Goal: Use online tool/utility: Utilize a website feature to perform a specific function

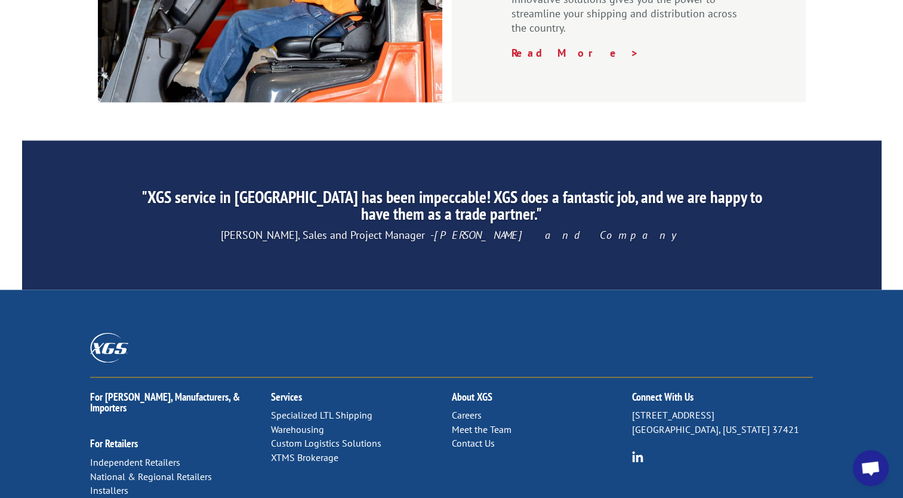
scroll to position [1861, 0]
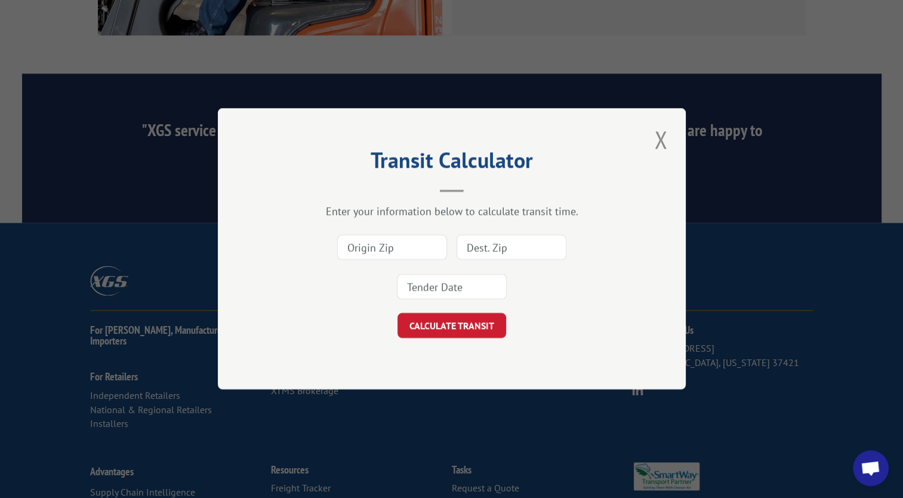
click at [409, 248] on input at bounding box center [392, 247] width 110 height 25
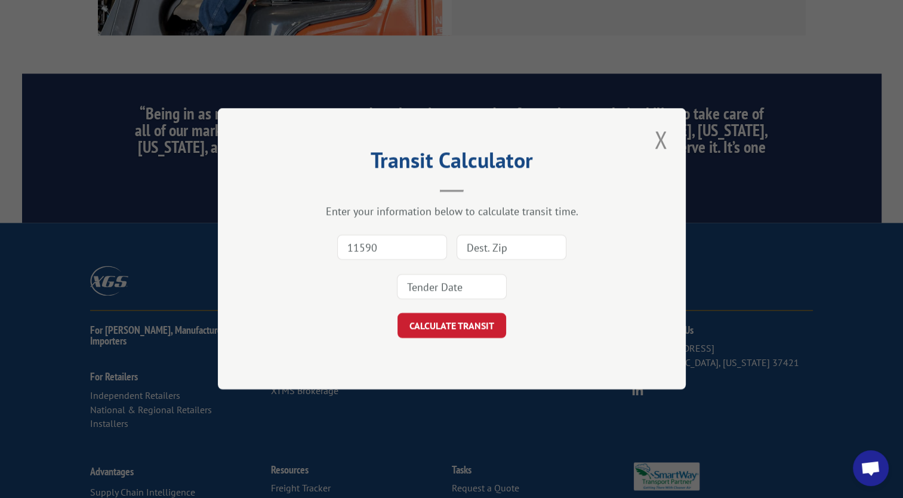
type input "11590"
type input "23113"
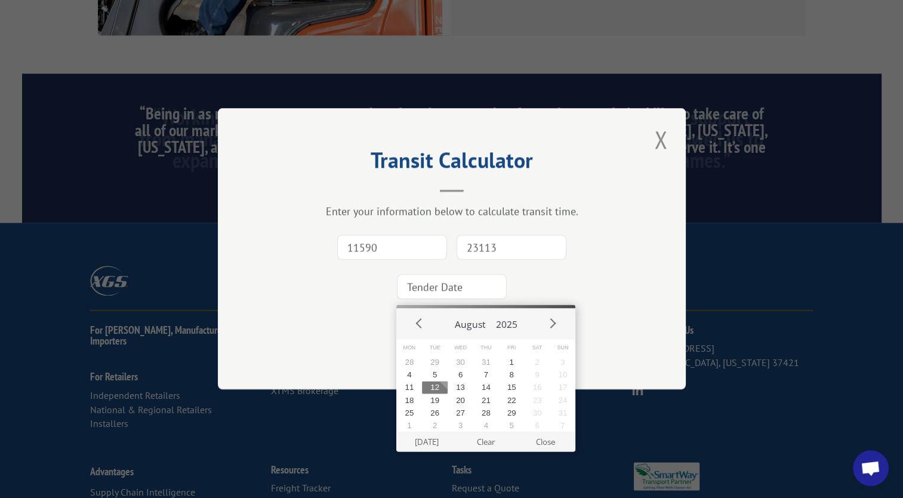
click at [453, 286] on input at bounding box center [452, 286] width 110 height 25
click at [434, 389] on button "12" at bounding box center [435, 387] width 26 height 13
type input "[DATE]"
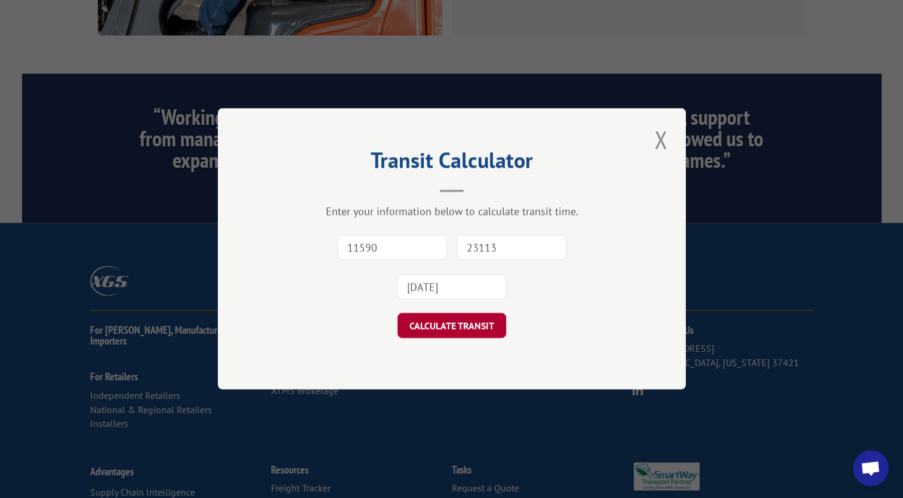
click at [451, 328] on button "CALCULATE TRANSIT" at bounding box center [451, 325] width 109 height 25
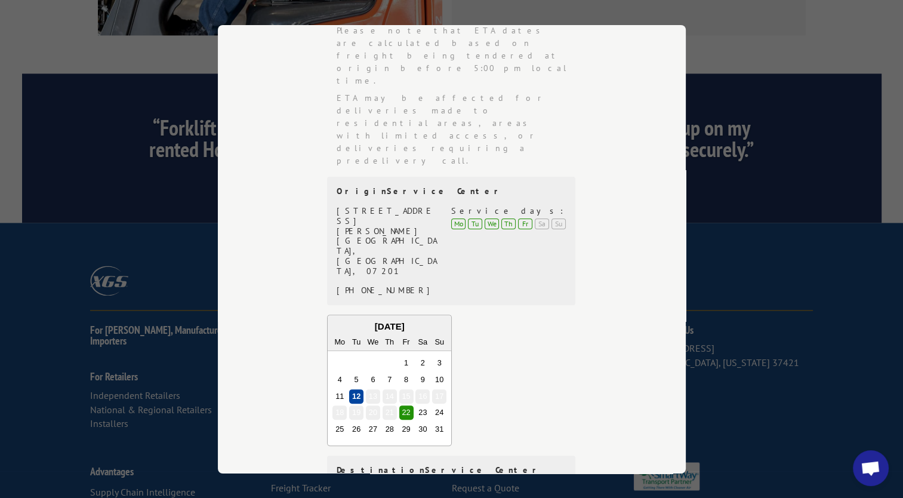
scroll to position [315, 0]
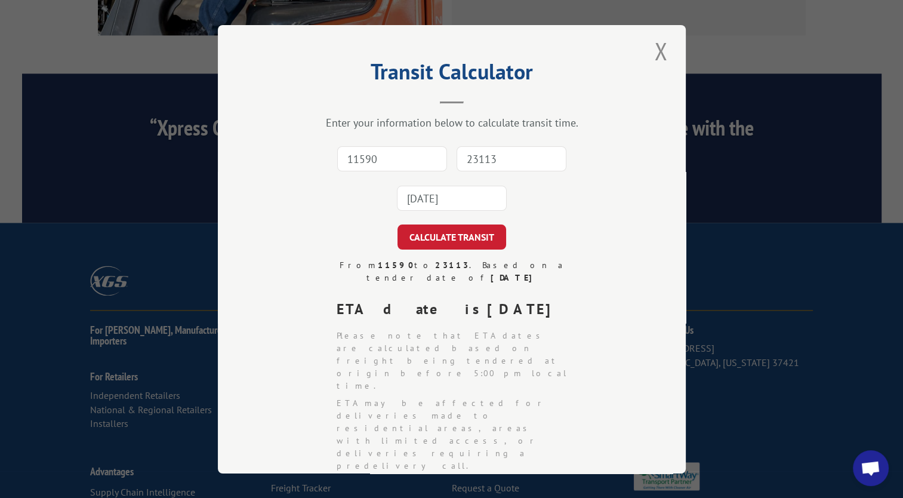
scroll to position [0, 0]
